Goal: Transaction & Acquisition: Purchase product/service

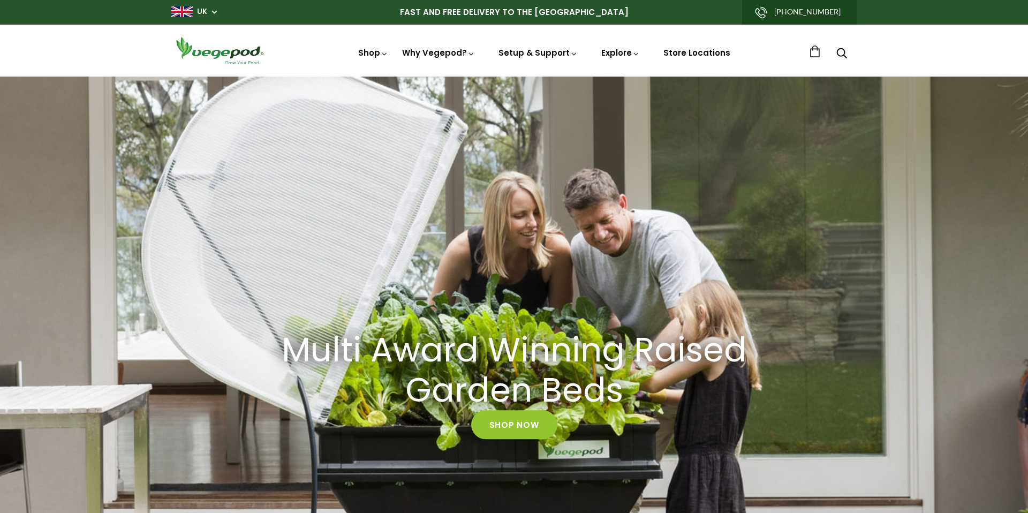
click at [368, 44] on nav "Shop Vegepod Bundles Vegepods Stands & Trolleys Kitchen Garden Accessories & Ot…" at bounding box center [549, 51] width 520 height 18
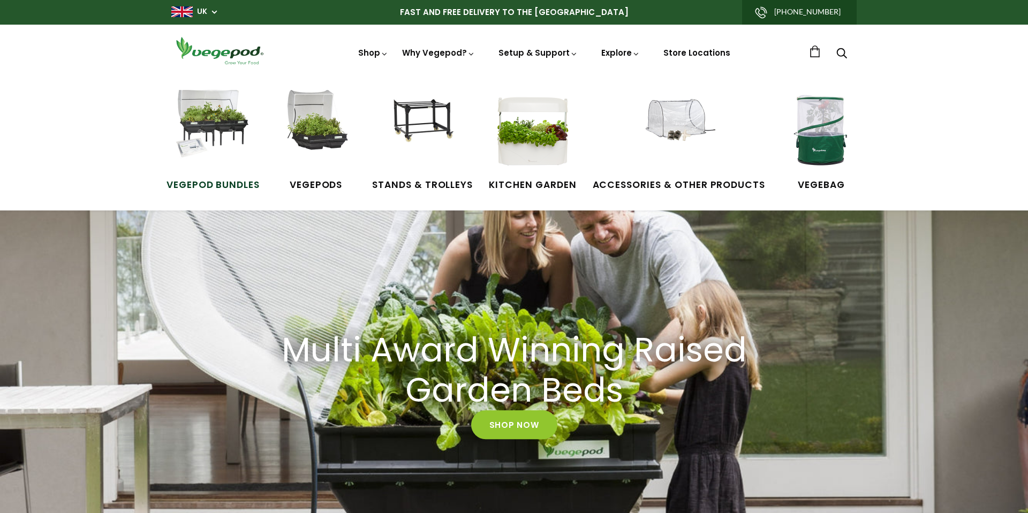
click at [215, 163] on img at bounding box center [213, 130] width 80 height 80
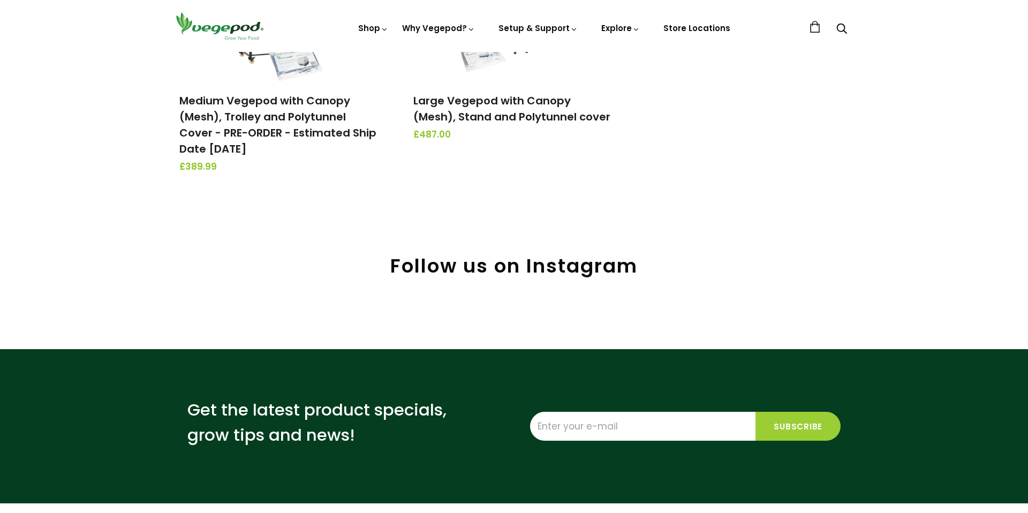
scroll to position [306, 0]
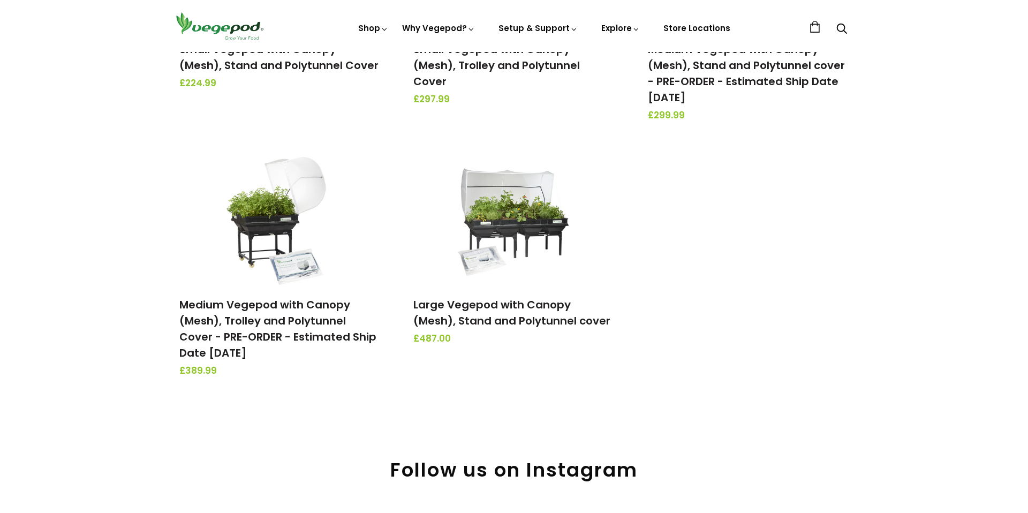
click at [908, 305] on div "Vegepod Bundles Small Vegepod with Canopy (Mesh), Stand and Polytunnel Cover £2…" at bounding box center [514, 151] width 1028 height 532
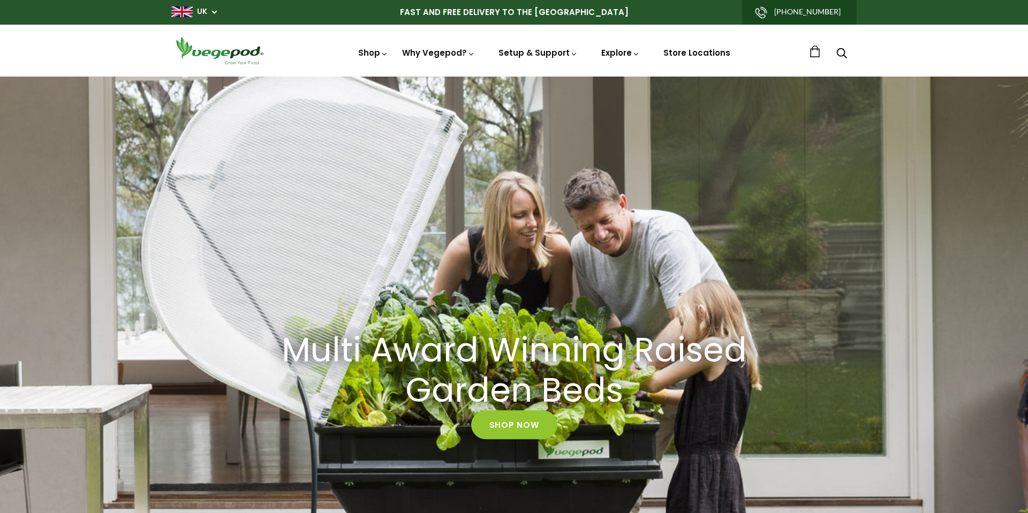
click at [811, 52] on link at bounding box center [815, 52] width 12 height 12
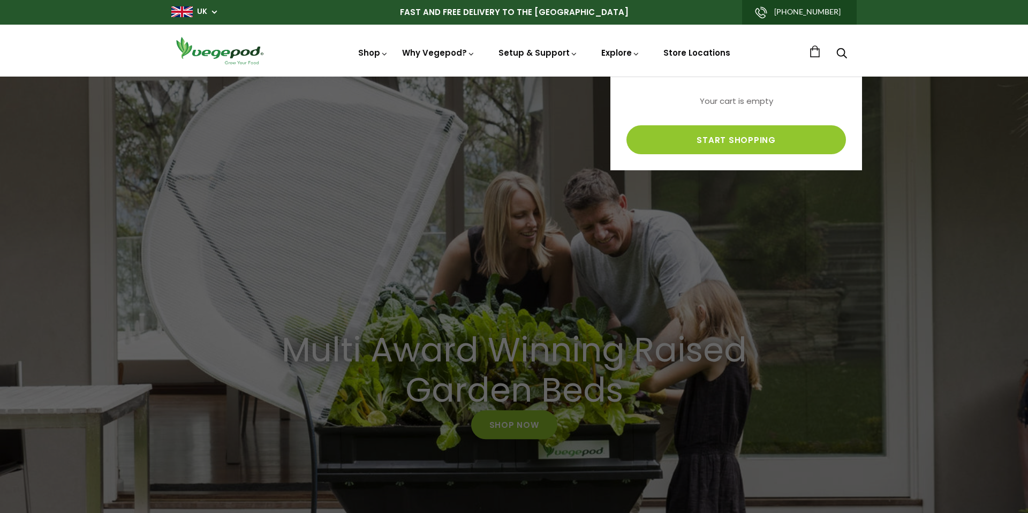
click at [811, 52] on link at bounding box center [815, 52] width 12 height 12
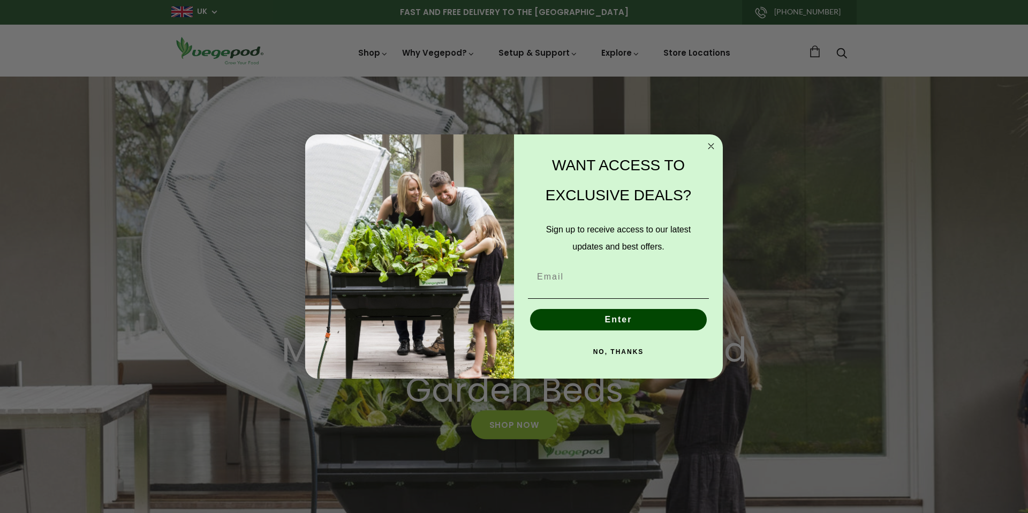
scroll to position [0, 312]
click at [768, 293] on div "Close dialog WANT ACCESS TO EXCLUSIVE DEALS? Sign up to receive access to our l…" at bounding box center [514, 256] width 1028 height 513
